Goal: Ask a question

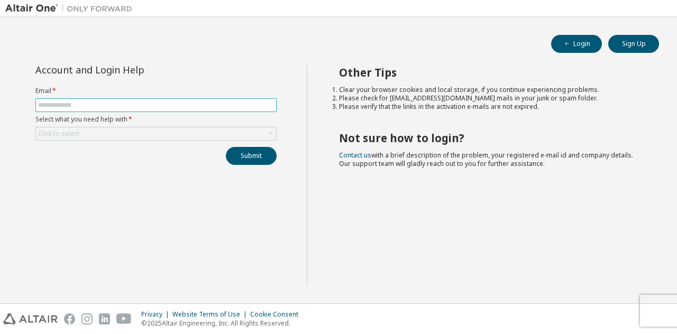
click at [149, 101] on input "text" at bounding box center [156, 105] width 236 height 8
type input "**********"
click at [244, 134] on div "Click to select" at bounding box center [156, 133] width 240 height 13
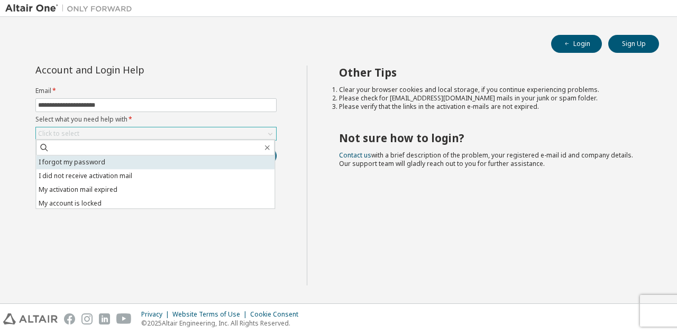
click at [192, 164] on li "I forgot my password" at bounding box center [155, 162] width 238 height 14
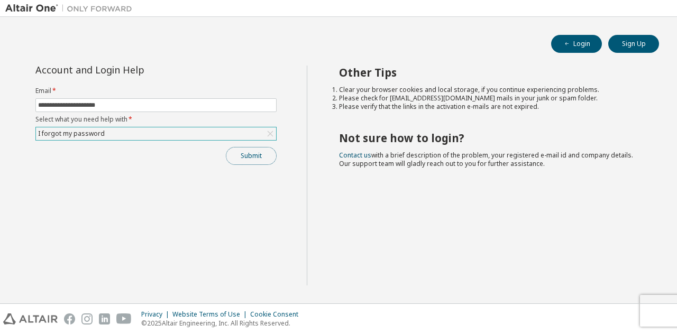
click at [244, 157] on button "Submit" at bounding box center [251, 156] width 51 height 18
click at [263, 148] on button "Submit" at bounding box center [251, 156] width 51 height 18
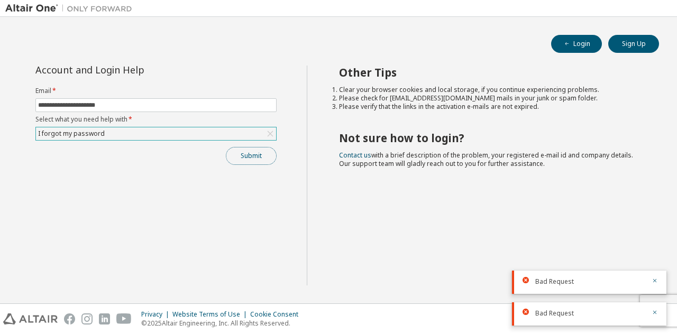
click at [250, 160] on button "Submit" at bounding box center [251, 156] width 51 height 18
